Goal: Use online tool/utility: Utilize a website feature to perform a specific function

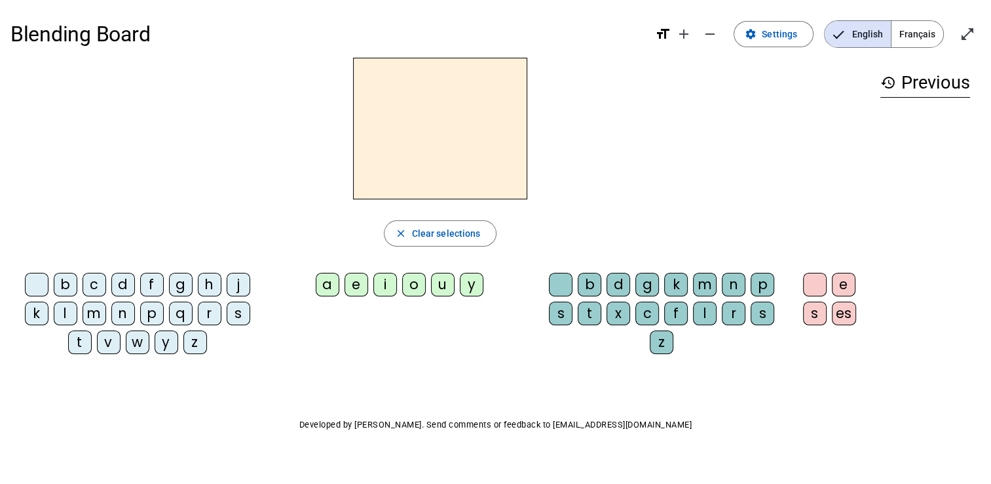
click at [66, 308] on div "l" at bounding box center [66, 313] width 24 height 24
click at [329, 280] on div "a" at bounding box center [328, 285] width 24 height 24
click at [360, 282] on div "e" at bounding box center [357, 285] width 24 height 24
click at [385, 280] on div "i" at bounding box center [385, 285] width 24 height 24
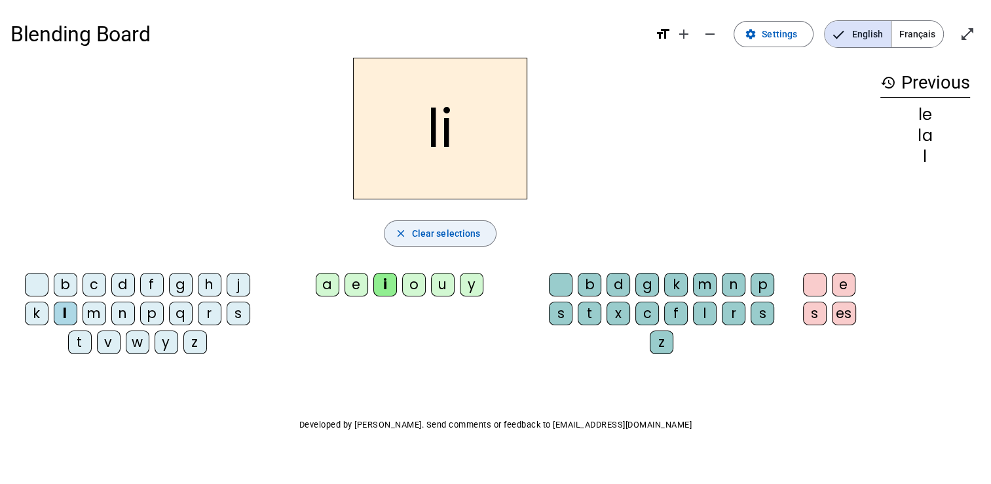
click at [414, 231] on span "Clear selections" at bounding box center [446, 233] width 69 height 16
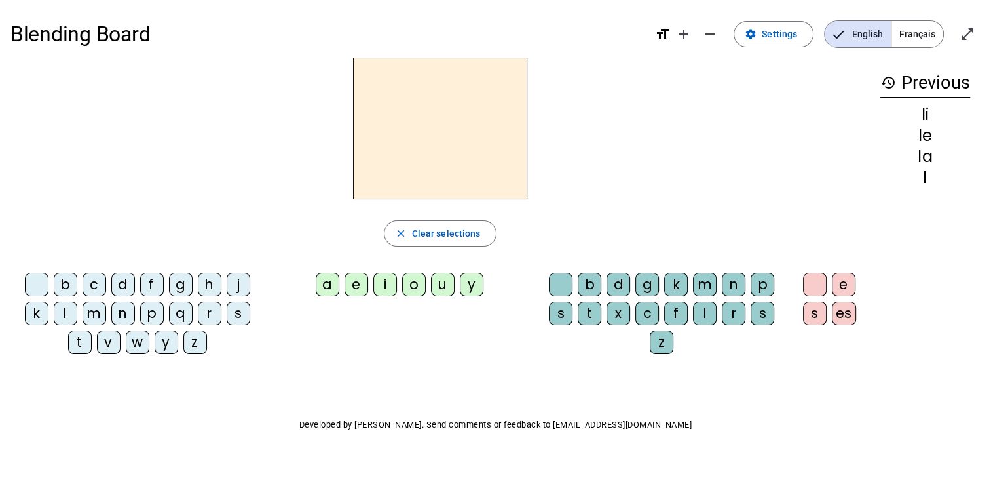
click at [357, 287] on div "e" at bounding box center [357, 285] width 24 height 24
click at [62, 309] on div "l" at bounding box center [66, 313] width 24 height 24
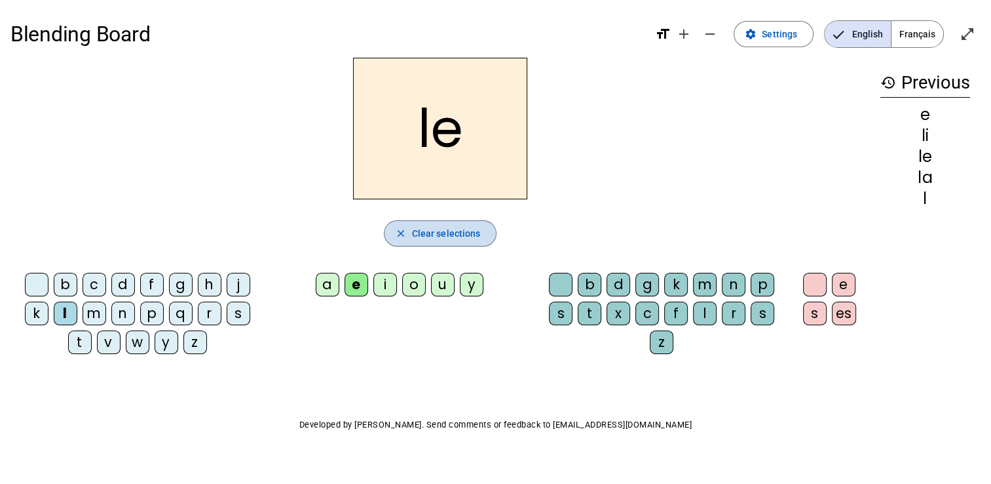
click at [402, 235] on mat-icon "close" at bounding box center [401, 233] width 12 height 12
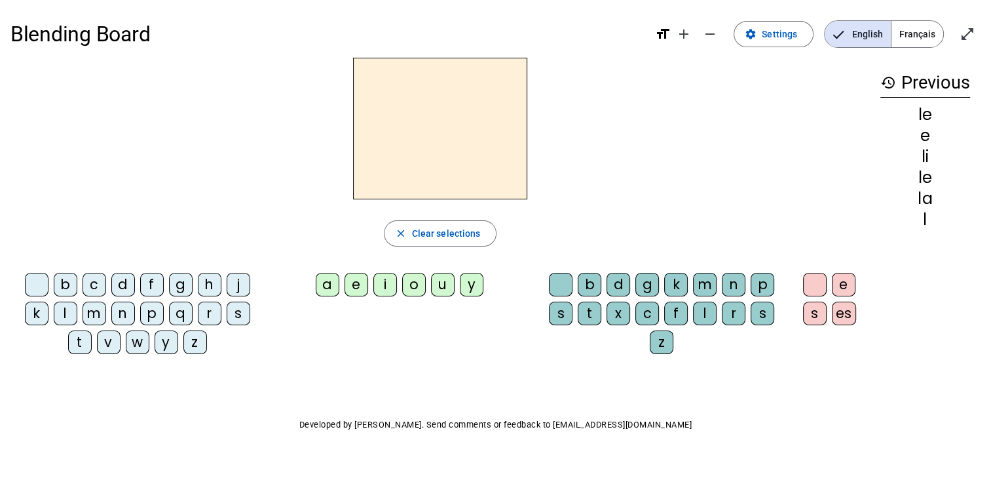
click at [387, 282] on div "i" at bounding box center [385, 285] width 24 height 24
click at [67, 312] on div "l" at bounding box center [66, 313] width 24 height 24
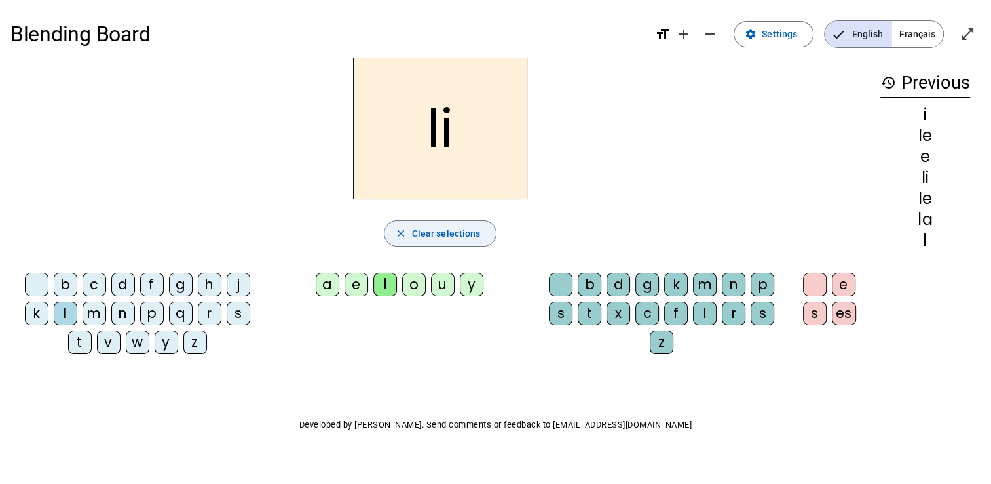
click at [409, 237] on span "button" at bounding box center [441, 233] width 112 height 31
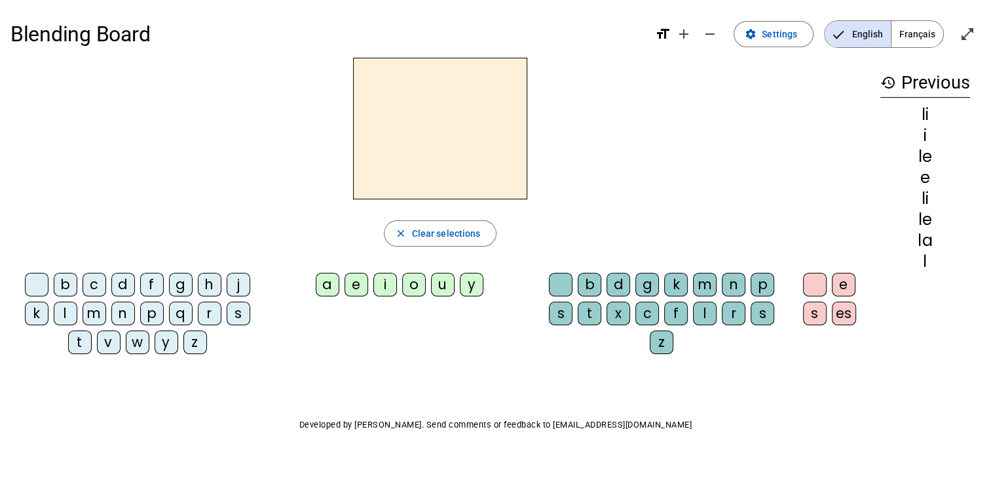
click at [386, 280] on div "i" at bounding box center [385, 285] width 24 height 24
click at [702, 309] on div "l" at bounding box center [705, 313] width 24 height 24
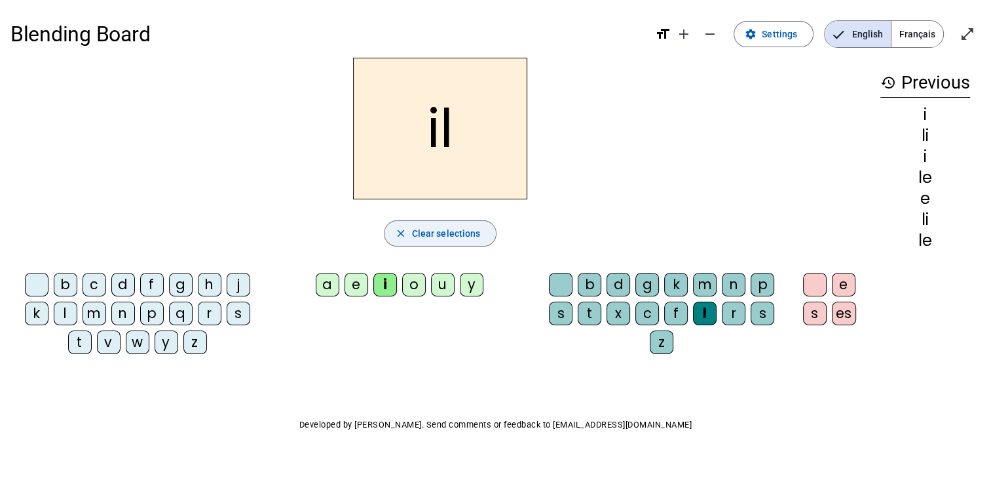
click at [433, 231] on span "Clear selections" at bounding box center [446, 233] width 69 height 16
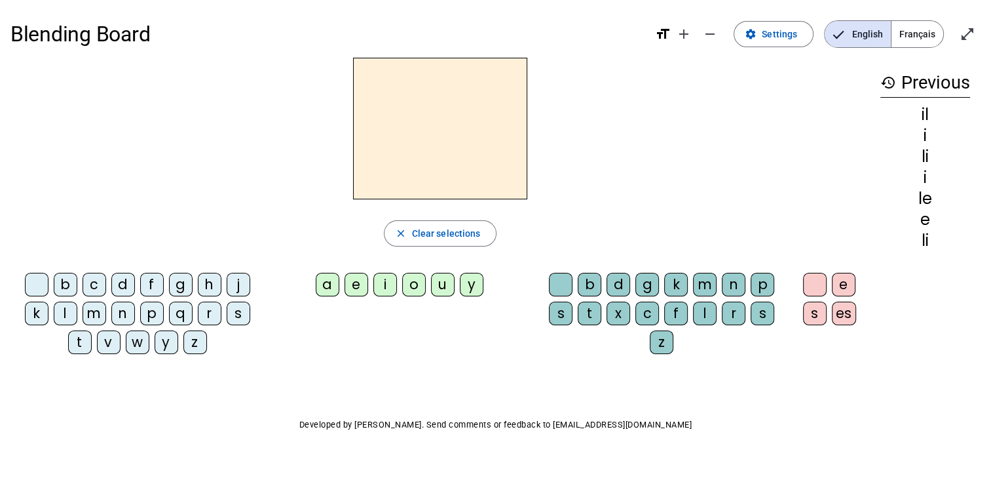
click at [331, 280] on div "a" at bounding box center [328, 285] width 24 height 24
click at [700, 309] on div "l" at bounding box center [705, 313] width 24 height 24
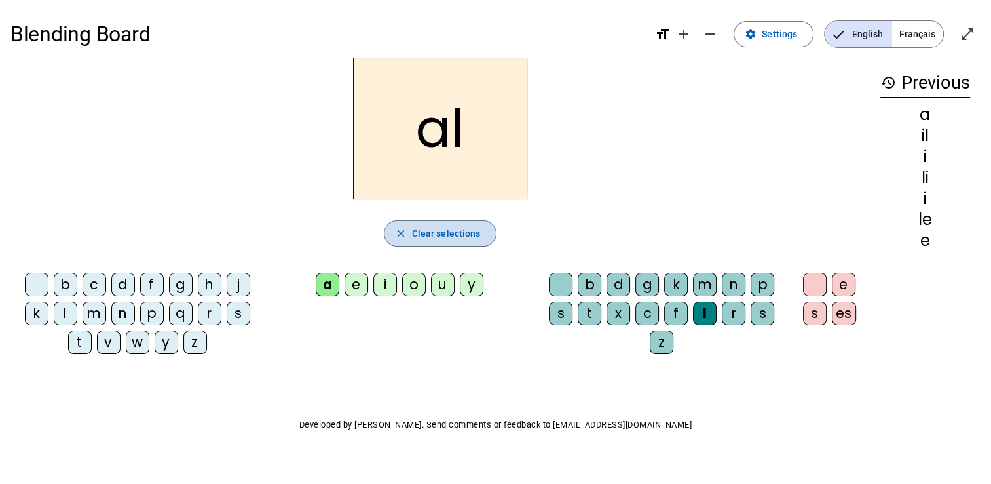
click at [438, 228] on span "Clear selections" at bounding box center [446, 233] width 69 height 16
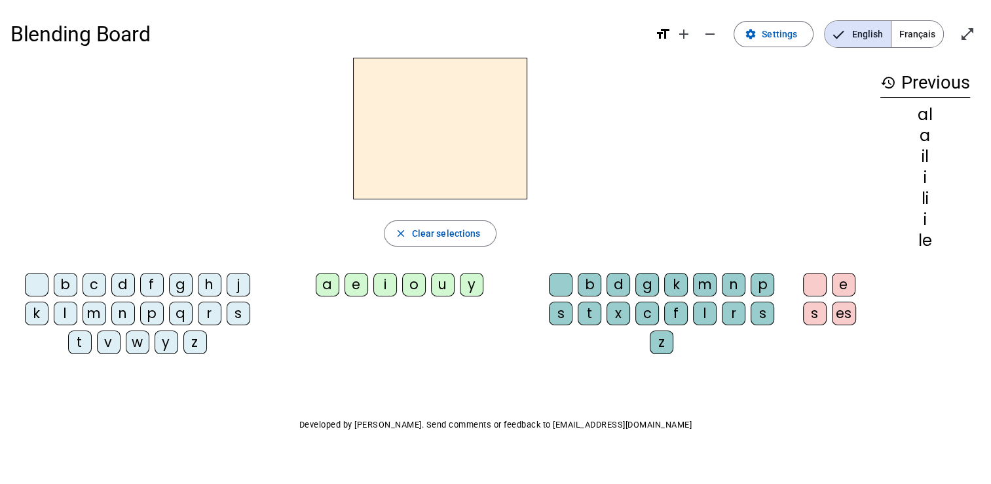
click at [389, 284] on div "i" at bounding box center [385, 285] width 24 height 24
click at [708, 314] on div "l" at bounding box center [705, 313] width 24 height 24
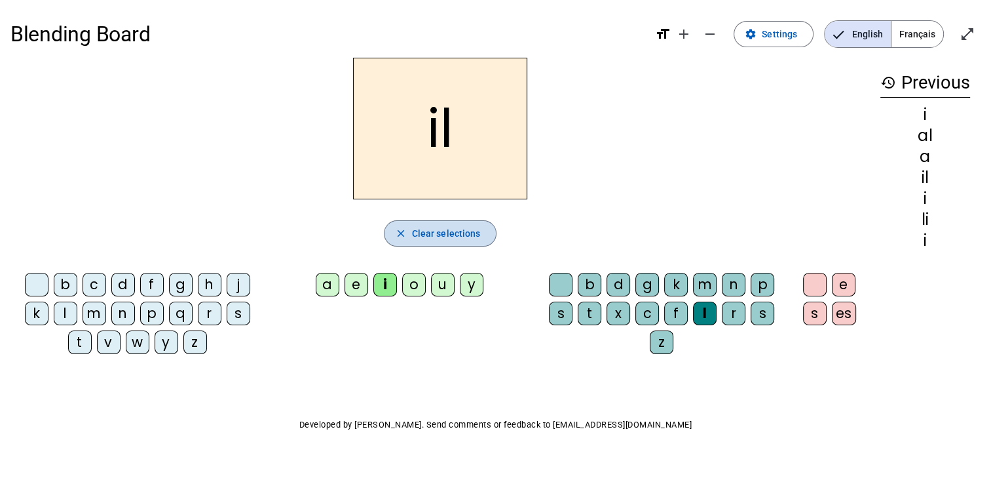
click at [428, 231] on span "Clear selections" at bounding box center [446, 233] width 69 height 16
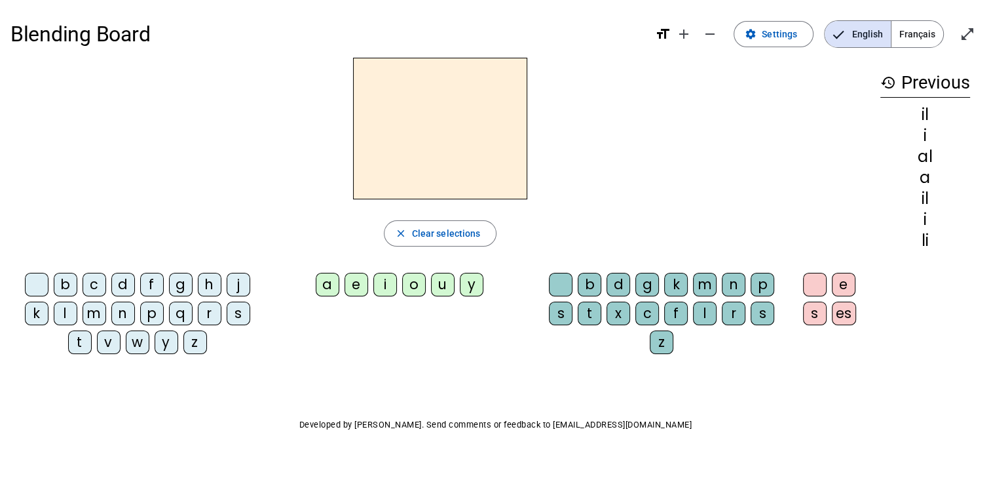
click at [68, 310] on div "l" at bounding box center [66, 313] width 24 height 24
click at [328, 279] on div "a" at bounding box center [328, 285] width 24 height 24
click at [706, 315] on div "l" at bounding box center [705, 313] width 24 height 24
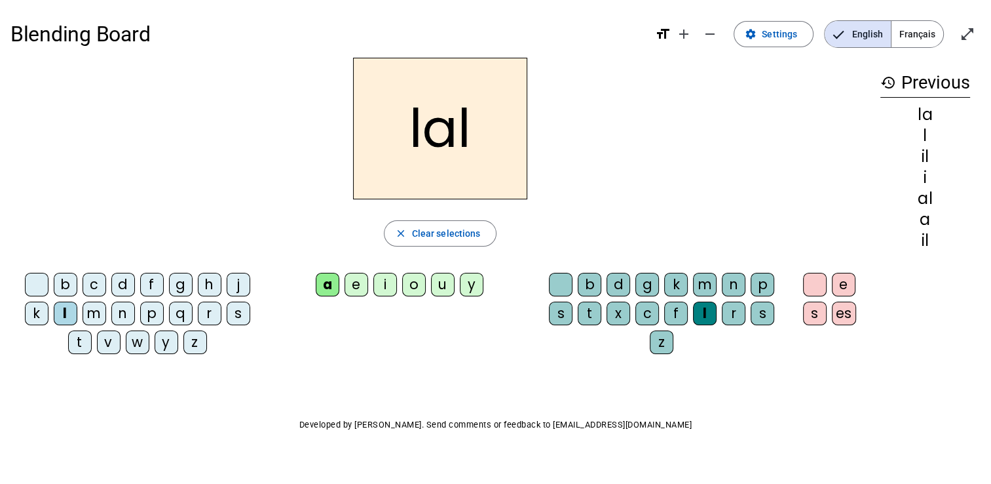
click at [355, 279] on div "e" at bounding box center [357, 285] width 24 height 24
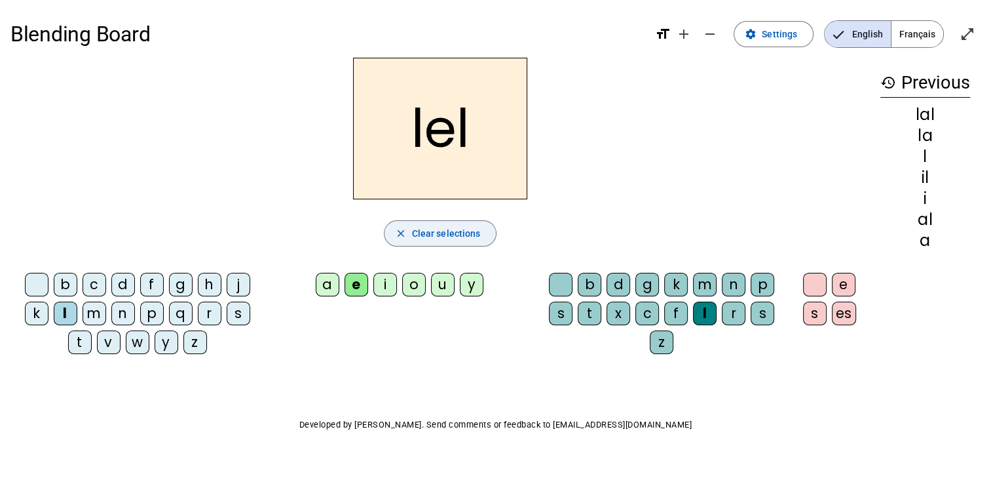
click at [416, 228] on span "Clear selections" at bounding box center [446, 233] width 69 height 16
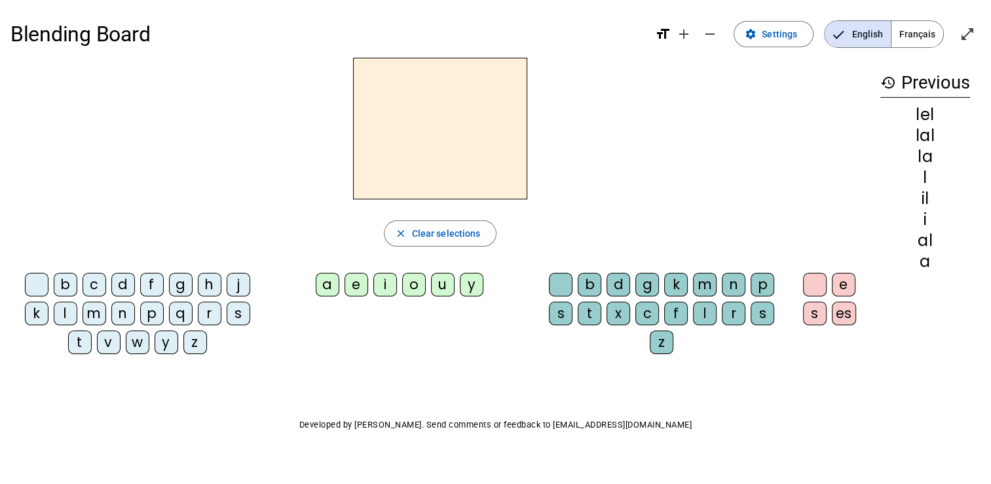
click at [389, 283] on div "i" at bounding box center [385, 285] width 24 height 24
click at [702, 311] on div "l" at bounding box center [705, 313] width 24 height 24
click at [386, 279] on div "i" at bounding box center [385, 285] width 24 height 24
click at [332, 280] on div "a" at bounding box center [328, 285] width 24 height 24
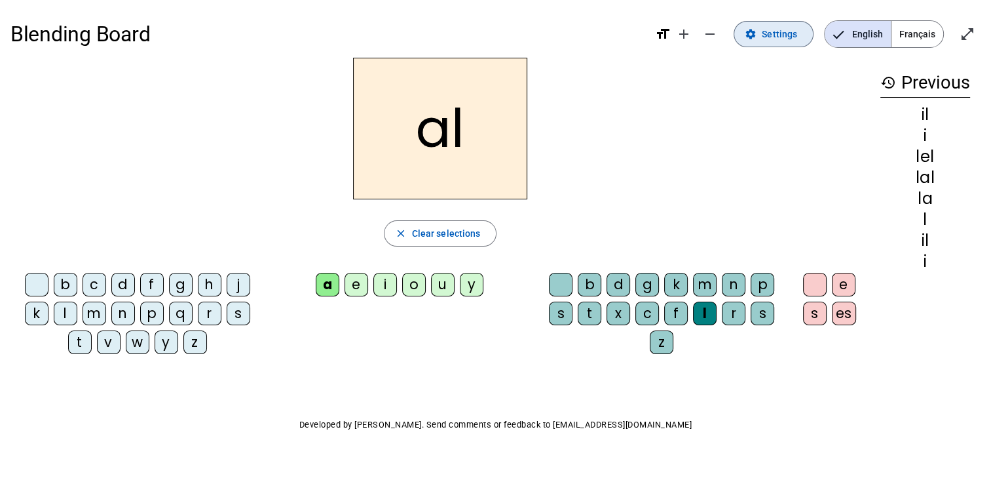
click at [771, 31] on span "Settings" at bounding box center [779, 34] width 35 height 16
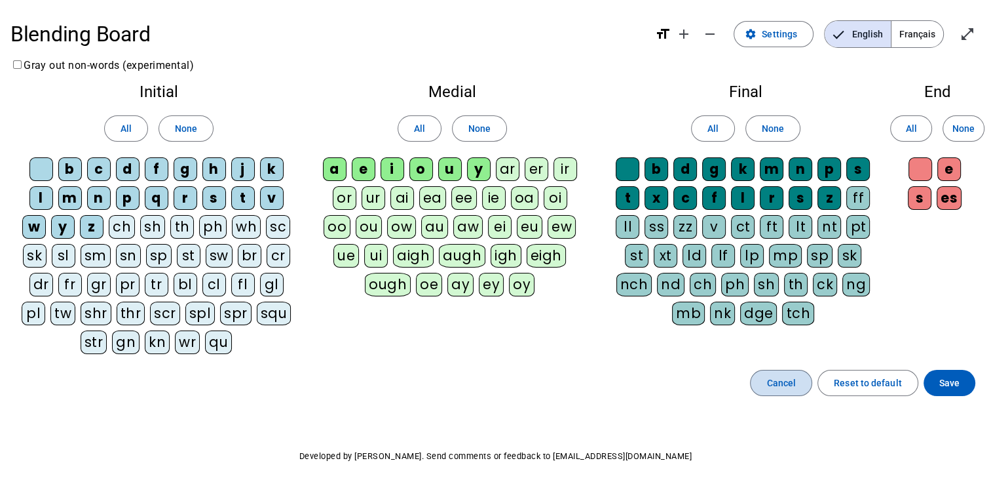
click at [786, 382] on span "Cancel" at bounding box center [781, 383] width 29 height 16
